Goal: Book appointment/travel/reservation

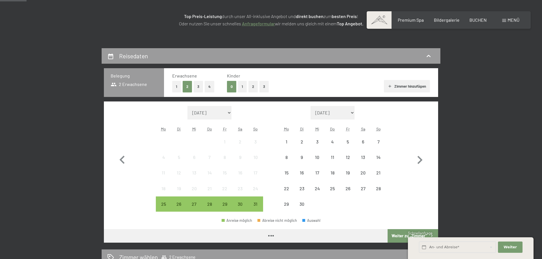
scroll to position [86, 0]
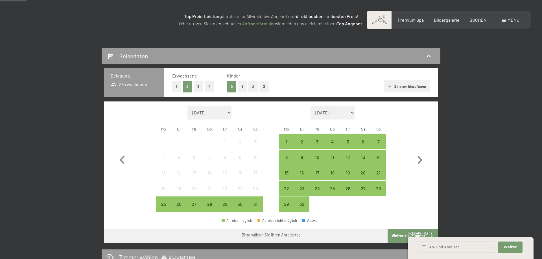
click at [264, 87] on button "3" at bounding box center [263, 87] width 9 height 12
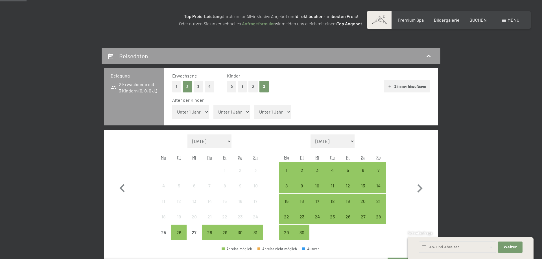
click at [172, 105] on select "Unter 1 Jahr 1 Jahr 2 Jahre 3 Jahre 4 Jahre 5 Jahre 6 Jahre 7 Jahre 8 Jahre 9 J…" at bounding box center [190, 112] width 37 height 14
select select "5"
click option "5 Jahre" at bounding box center [0, 0] width 0 height 0
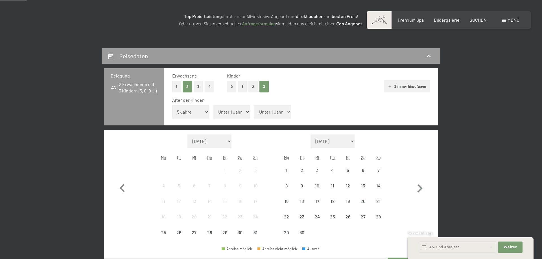
click at [213, 105] on select "Unter 1 Jahr 1 Jahr 2 Jahre 3 Jahre 4 Jahre 5 Jahre 6 Jahre 7 Jahre 8 Jahre 9 J…" at bounding box center [231, 112] width 37 height 14
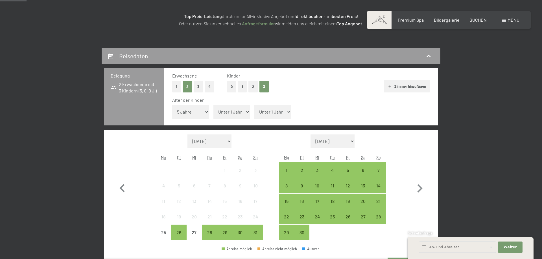
select select "5"
click option "5 Jahre" at bounding box center [0, 0] width 0 height 0
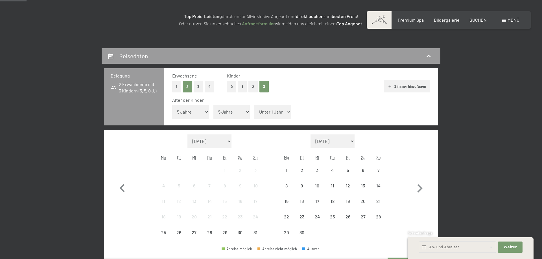
click at [254, 105] on select "Unter 1 Jahr 1 Jahr 2 Jahre 3 Jahre 4 Jahre 5 Jahre 6 Jahre 7 Jahre 8 Jahre 9 J…" at bounding box center [272, 112] width 37 height 14
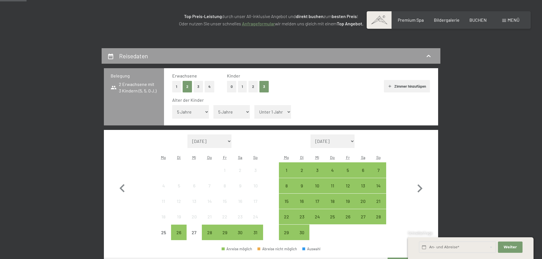
select select "3"
click option "3 Jahre" at bounding box center [0, 0] width 0 height 0
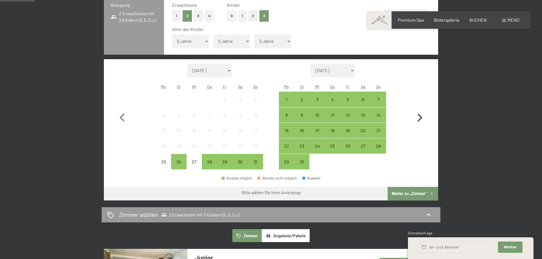
scroll to position [173, 0]
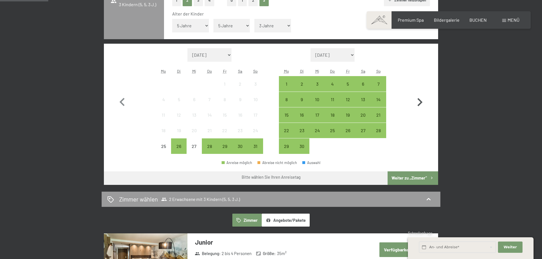
click at [420, 102] on icon "button" at bounding box center [419, 102] width 16 height 16
select select "[DATE]"
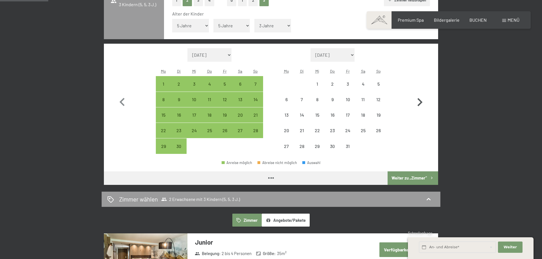
select select "[DATE]"
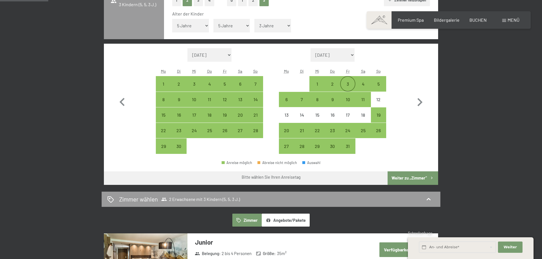
click at [350, 86] on div "3" at bounding box center [348, 89] width 14 height 14
select select "[DATE]"
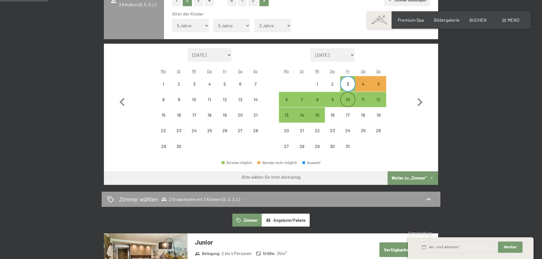
click at [349, 99] on div "10" at bounding box center [348, 104] width 14 height 14
select select "[DATE]"
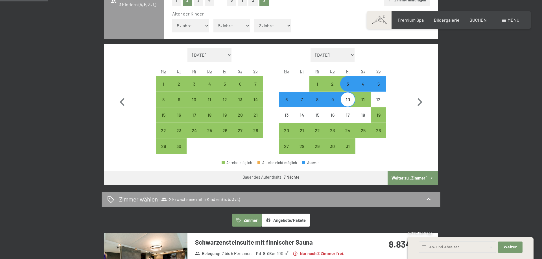
click at [415, 178] on button "Weiter zu „Zimmer“" at bounding box center [412, 179] width 51 height 14
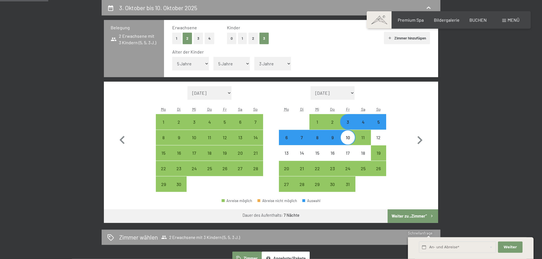
select select "[DATE]"
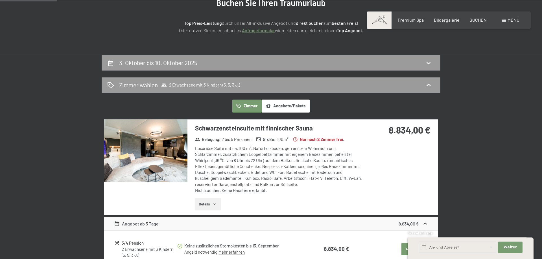
scroll to position [48, 0]
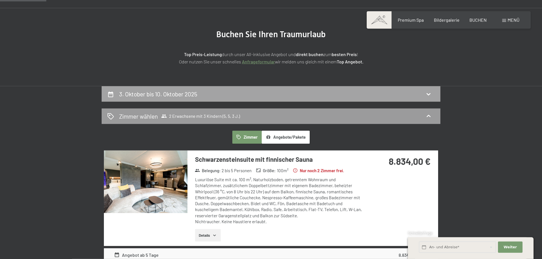
click at [305, 93] on div "3. Oktober bis 10. Oktober 2025" at bounding box center [270, 94] width 327 height 8
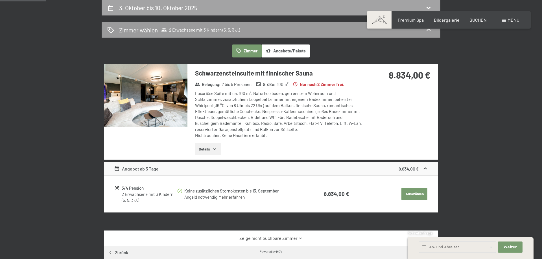
select select "5"
select select "3"
select select "[DATE]"
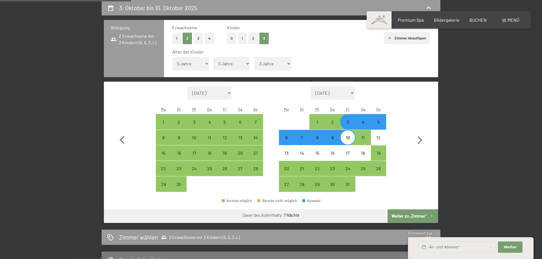
click at [315, 142] on div "8" at bounding box center [317, 142] width 14 height 14
select select "[DATE]"
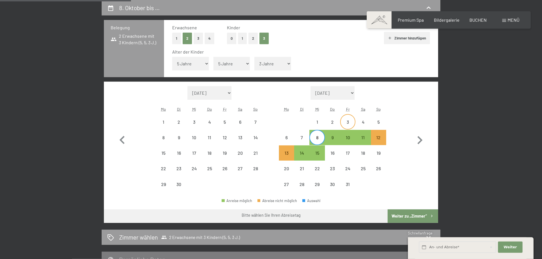
click at [346, 121] on div "3" at bounding box center [348, 127] width 14 height 14
select select "[DATE]"
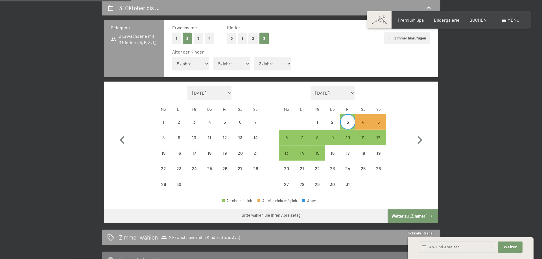
click at [350, 121] on div "3" at bounding box center [348, 127] width 14 height 14
select select "[DATE]"
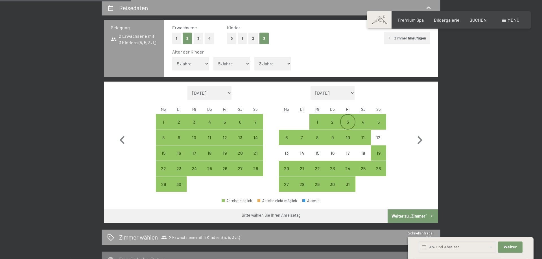
click at [345, 122] on div "3" at bounding box center [348, 127] width 14 height 14
select select "[DATE]"
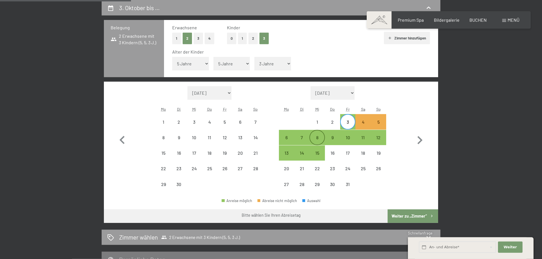
click at [317, 137] on div "8" at bounding box center [317, 142] width 14 height 14
select select "[DATE]"
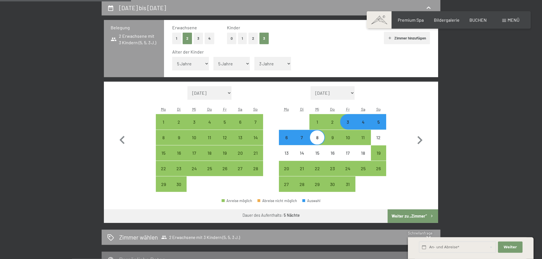
click at [405, 214] on button "Weiter zu „Zimmer“" at bounding box center [412, 217] width 51 height 14
select select "[DATE]"
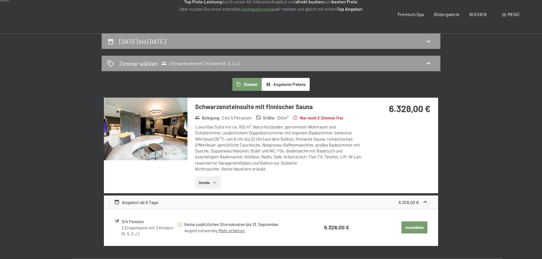
scroll to position [0, 0]
